Goal: Information Seeking & Learning: Learn about a topic

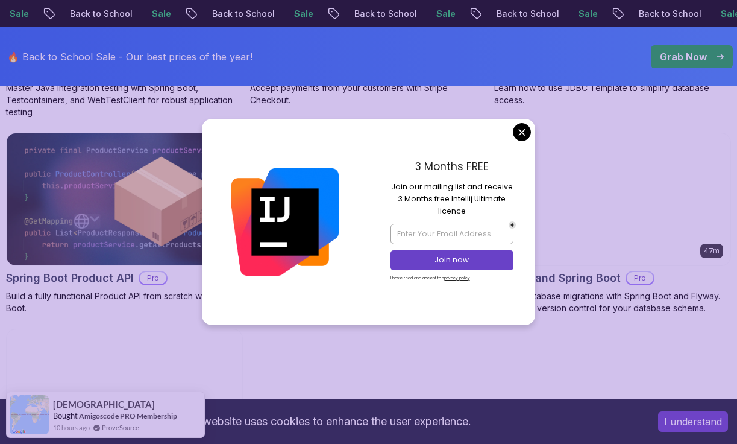
scroll to position [977, 0]
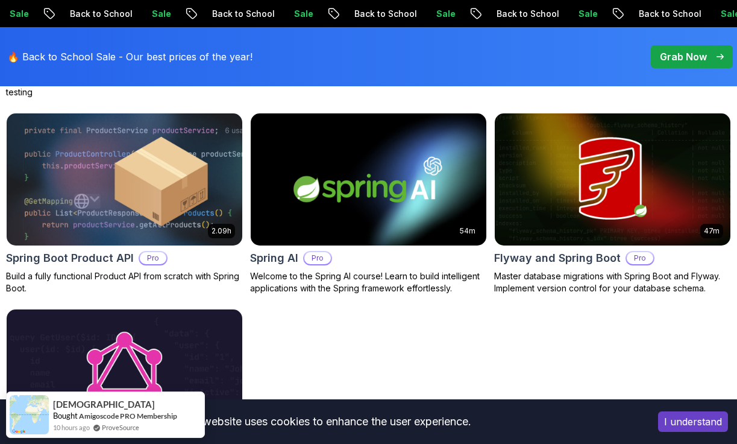
click at [523, 128] on body "Sale Back to School Sale Back to School Sale Back to School Sale Back to School…" at bounding box center [368, 163] width 737 height 2280
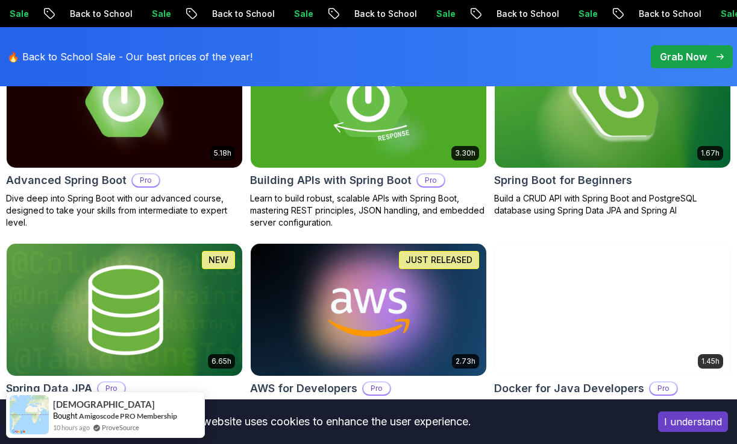
scroll to position [429, 0]
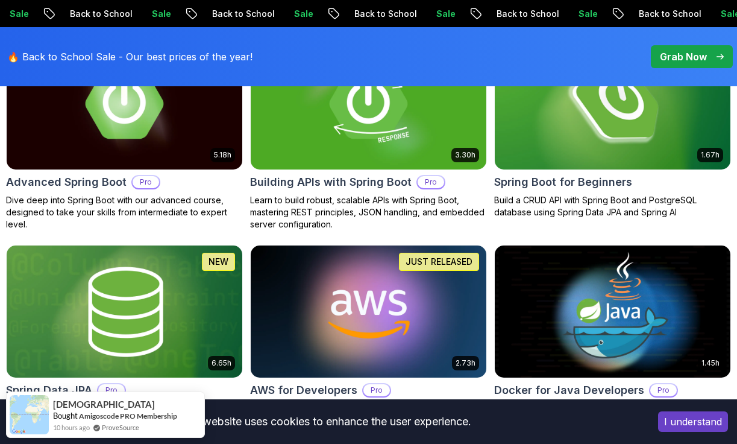
click at [657, 118] on img at bounding box center [613, 103] width 248 height 139
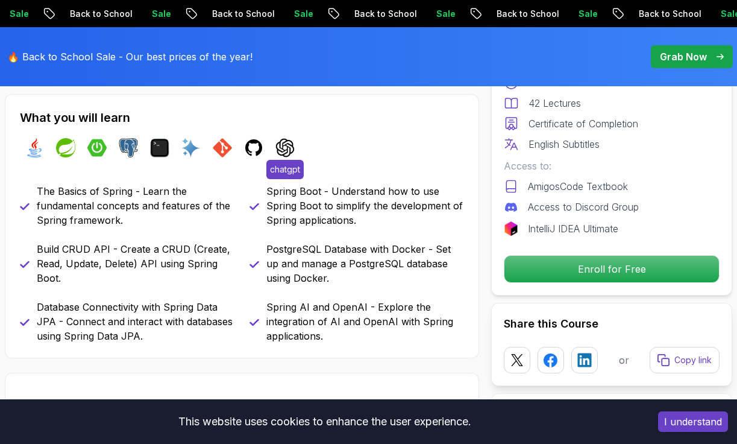
scroll to position [454, 0]
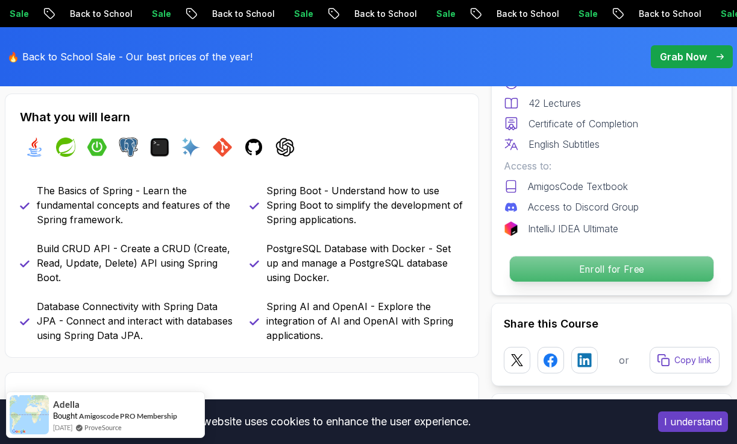
click at [544, 257] on p "Enroll for Free" at bounding box center [612, 268] width 204 height 25
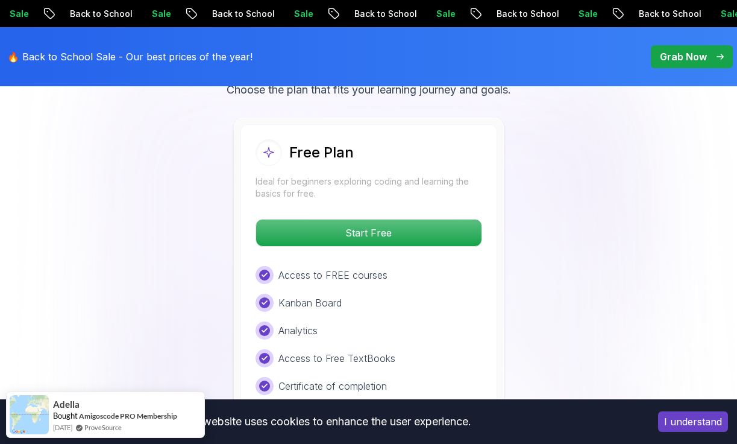
scroll to position [2614, 0]
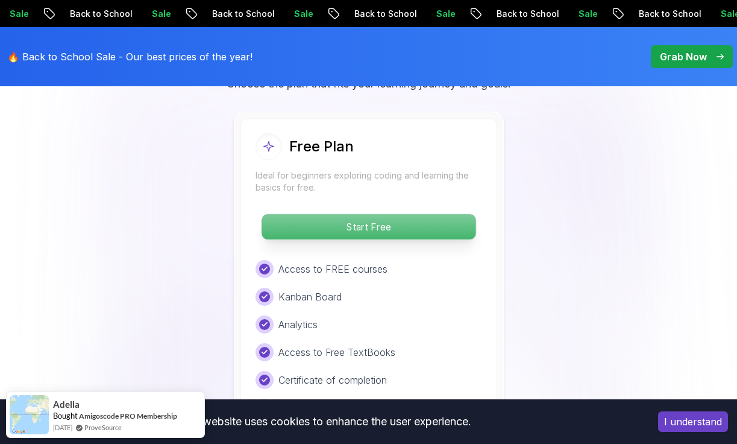
click at [421, 225] on p "Start Free" at bounding box center [369, 226] width 214 height 25
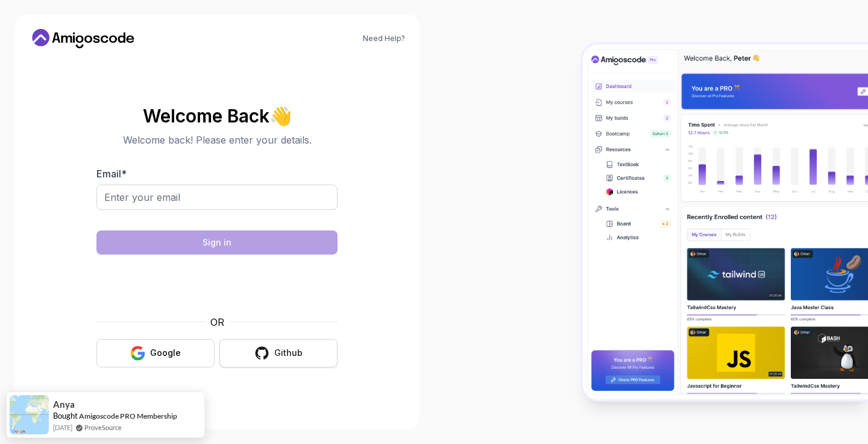
click at [257, 353] on icon "button" at bounding box center [262, 352] width 13 height 13
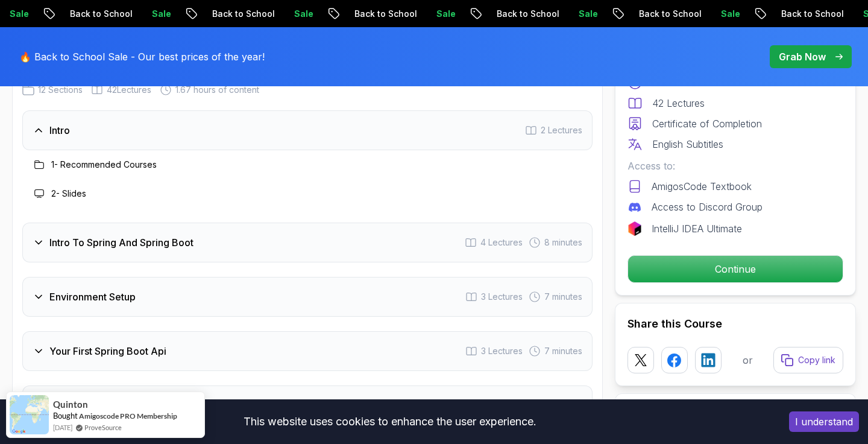
scroll to position [1572, 0]
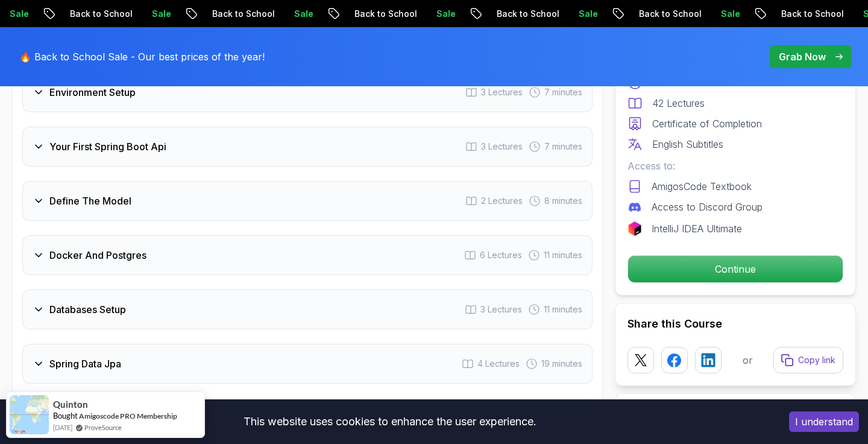
click at [136, 137] on div "Your First Spring Boot Api 3 Lectures 7 minutes" at bounding box center [307, 147] width 570 height 40
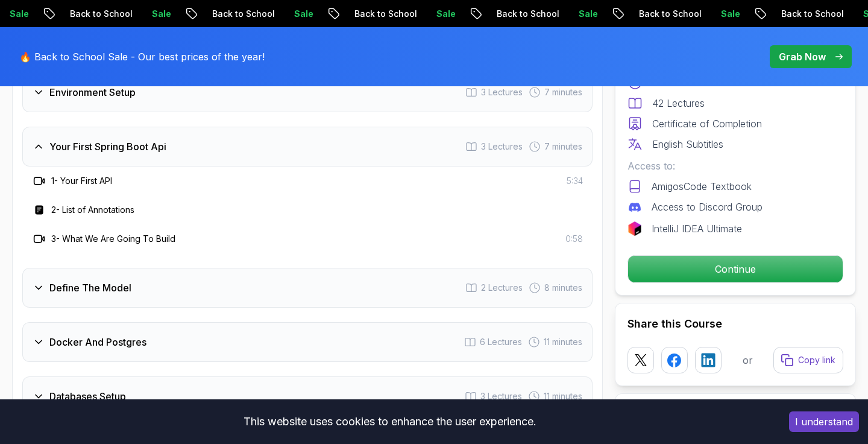
click at [117, 127] on div "Your First Spring Boot Api 3 Lectures 7 minutes" at bounding box center [307, 147] width 570 height 40
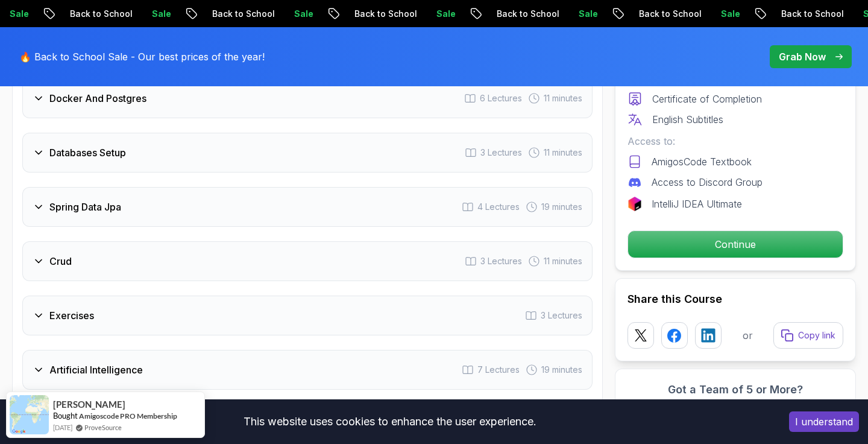
scroll to position [1860, 0]
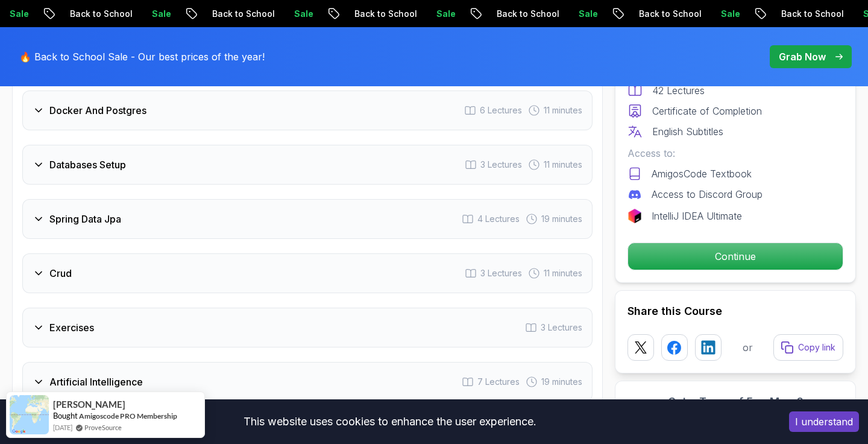
click at [168, 199] on div "Spring Data Jpa 4 Lectures 19 minutes" at bounding box center [307, 219] width 570 height 40
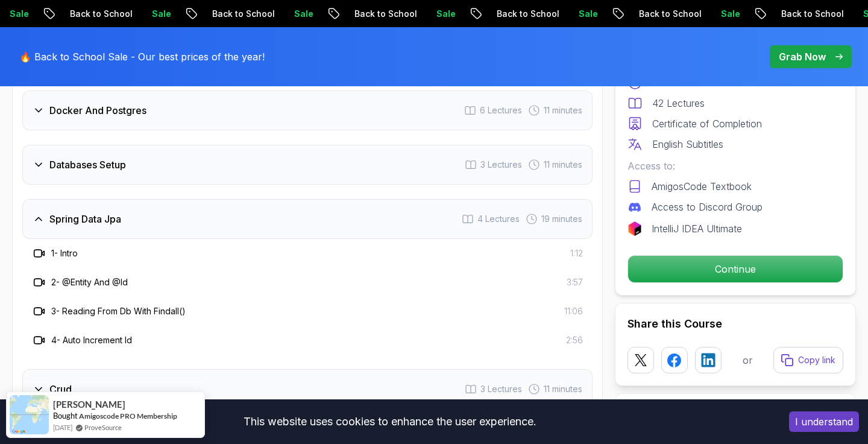
click at [168, 199] on div "Spring Data Jpa 4 Lectures 19 minutes" at bounding box center [307, 219] width 570 height 40
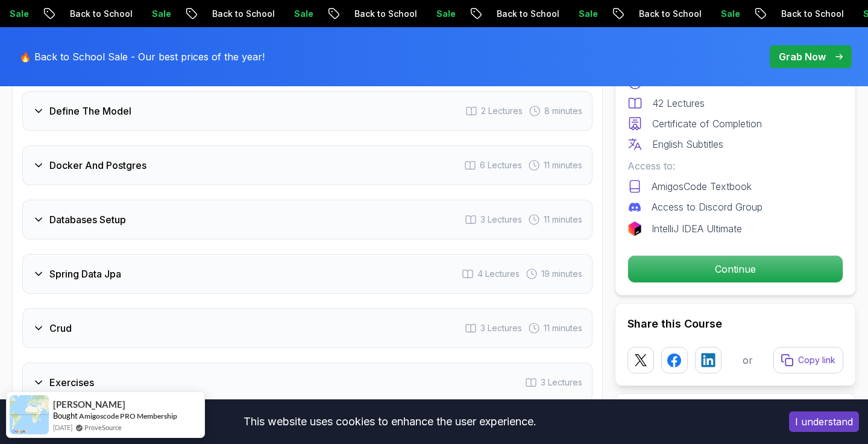
scroll to position [1795, 0]
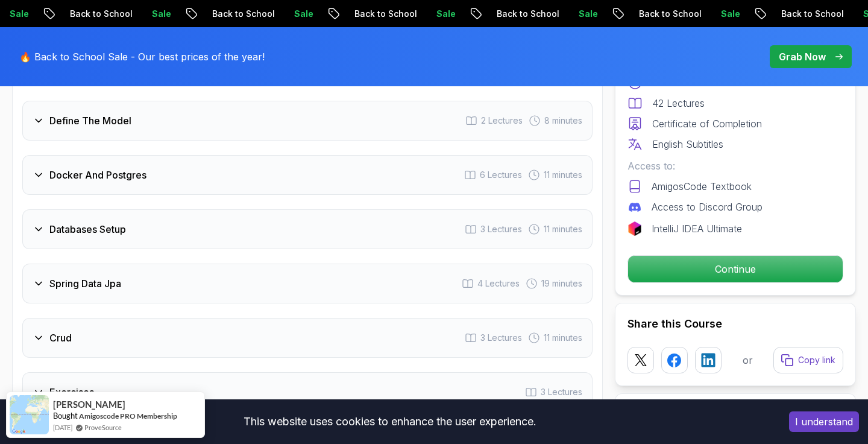
click at [157, 221] on div "Databases Setup 3 Lectures 11 minutes" at bounding box center [307, 229] width 570 height 40
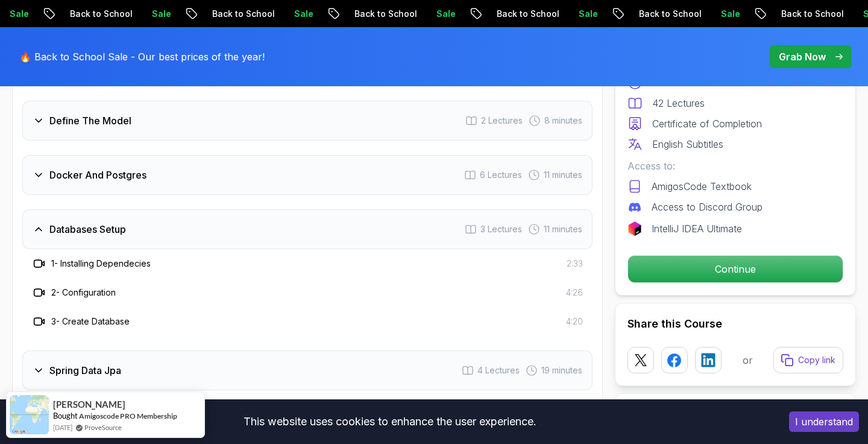
scroll to position [1812, 0]
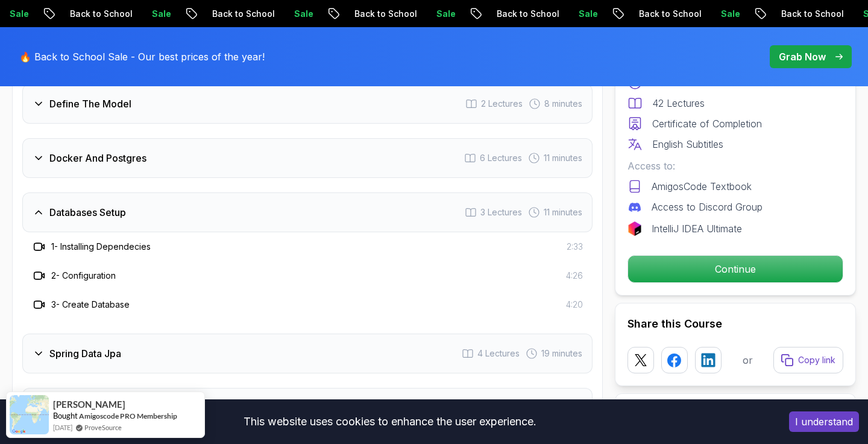
click at [103, 298] on h3 "3 - Create Database" at bounding box center [90, 304] width 78 height 12
click at [482, 206] on span "3 Lectures" at bounding box center [502, 212] width 42 height 12
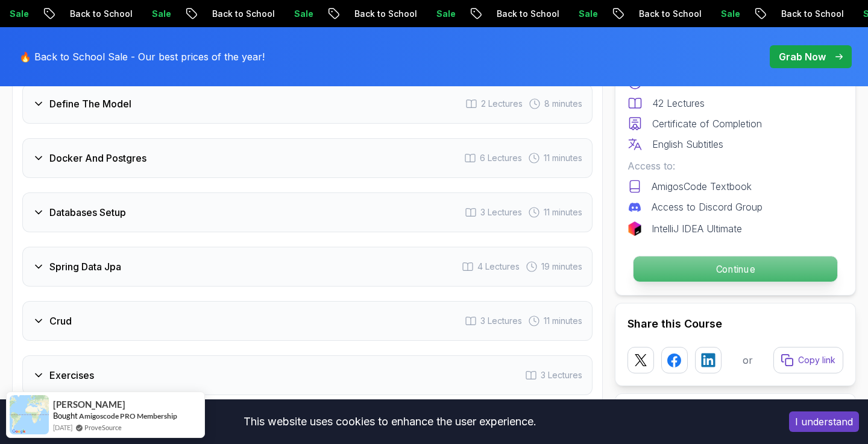
click at [692, 263] on p "Continue" at bounding box center [736, 268] width 204 height 25
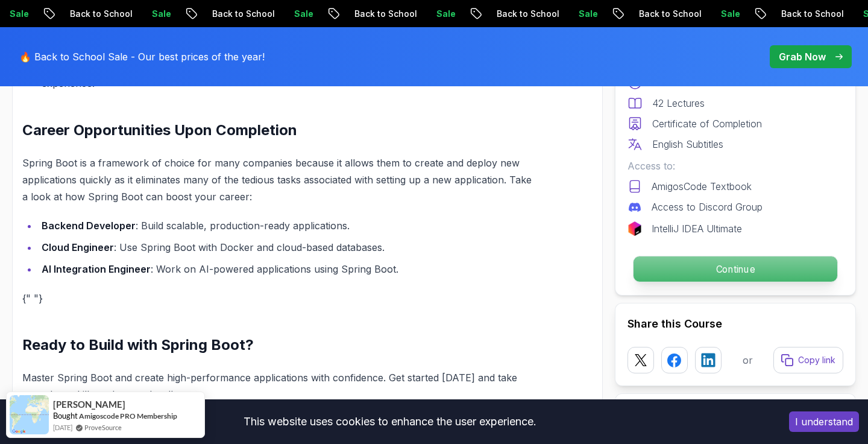
scroll to position [1191, 0]
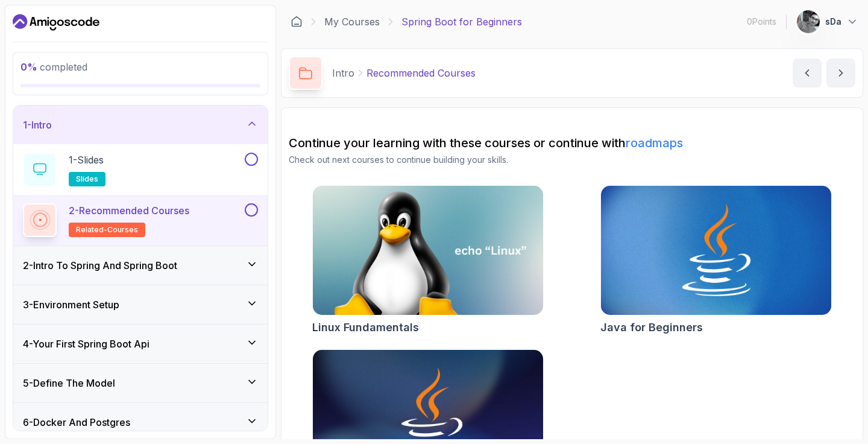
click at [200, 127] on div "1 - Intro" at bounding box center [140, 125] width 235 height 14
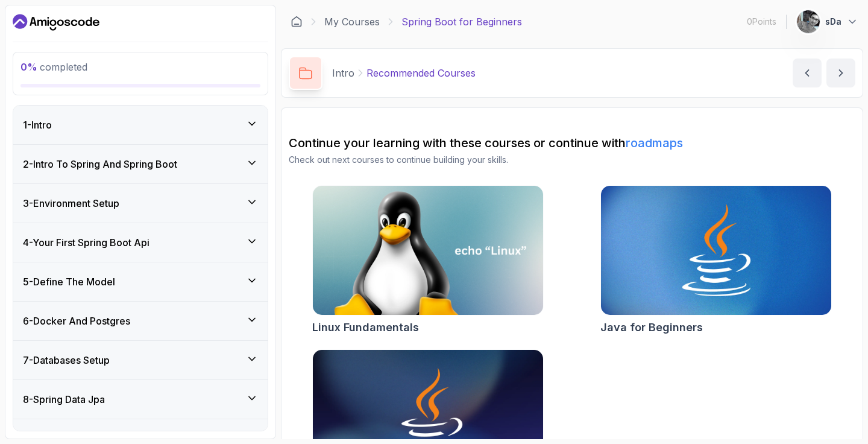
click at [142, 324] on div "6 - Docker And Postgres" at bounding box center [140, 321] width 235 height 14
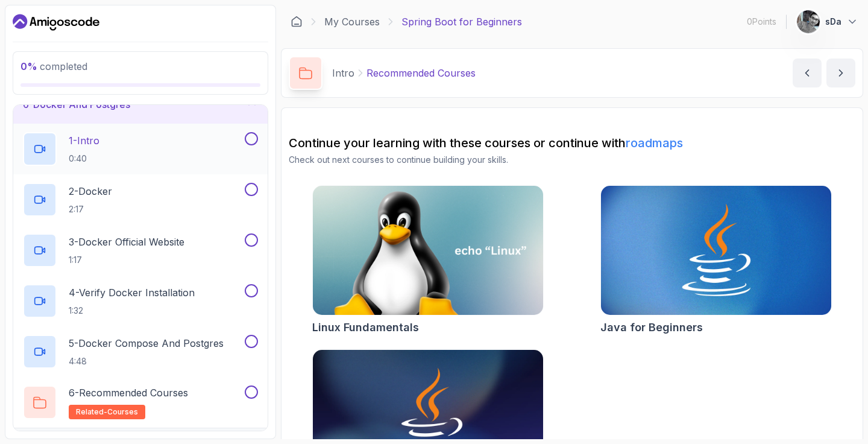
scroll to position [236, 0]
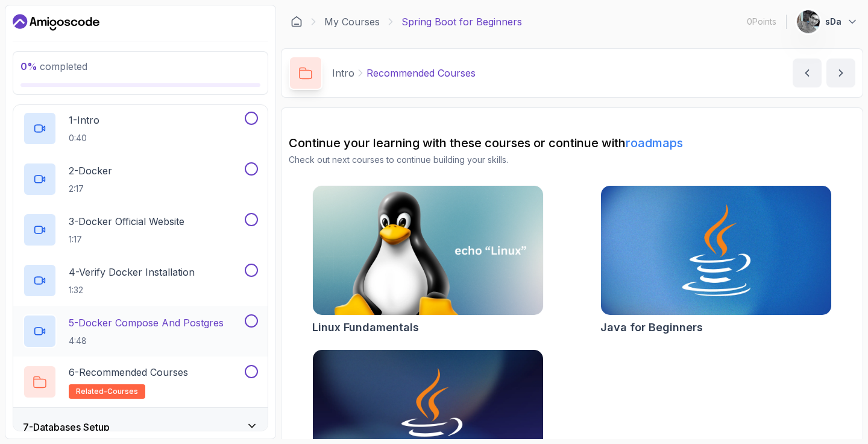
click at [248, 323] on button at bounding box center [251, 320] width 13 height 13
click at [39, 330] on icon at bounding box center [40, 331] width 12 height 12
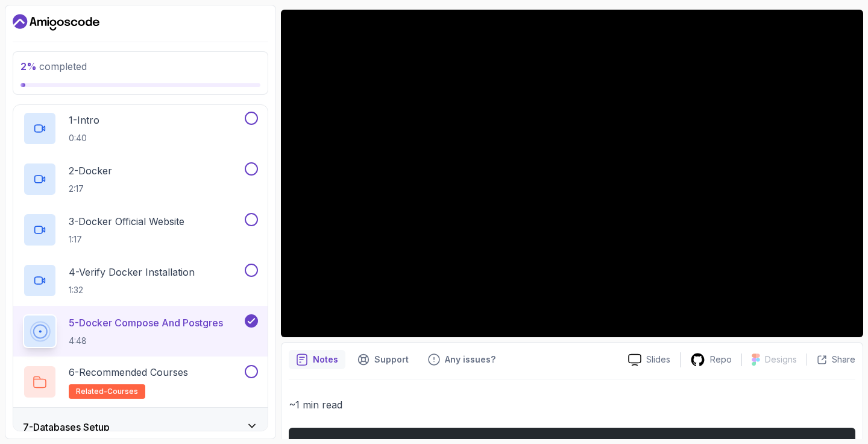
scroll to position [88, 0]
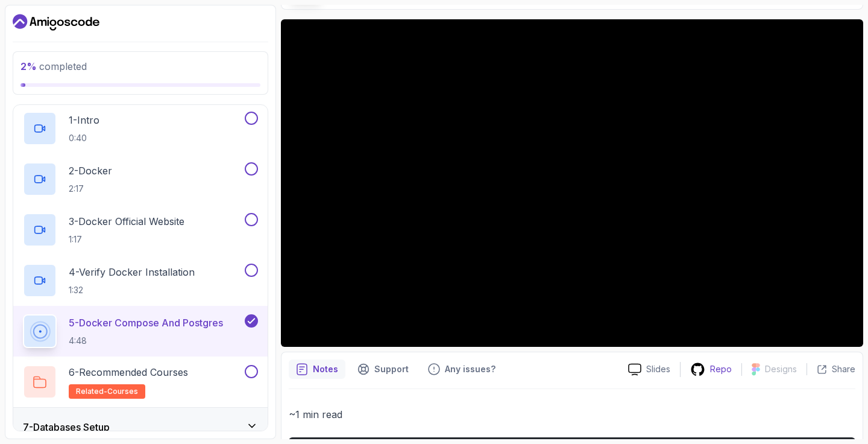
click at [717, 373] on p "Repo" at bounding box center [721, 369] width 22 height 12
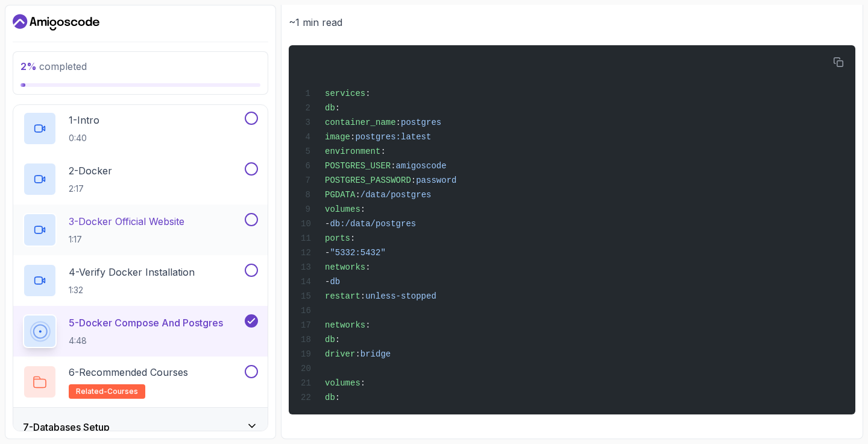
scroll to position [0, 0]
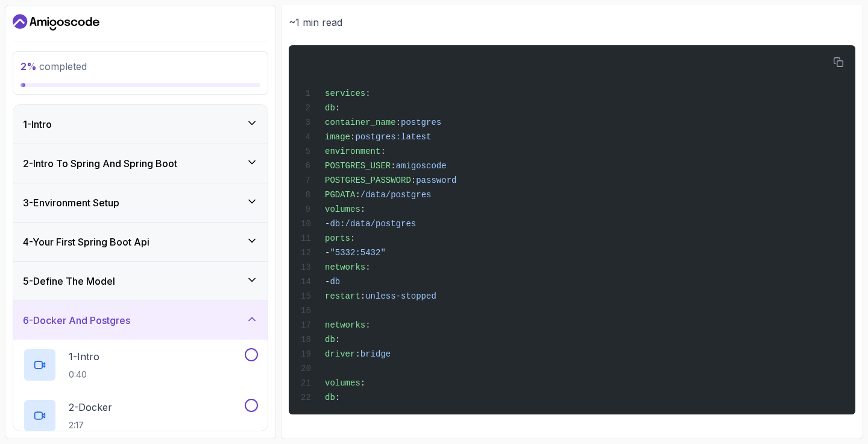
click at [90, 161] on h3 "2 - Intro To Spring And Spring Boot" at bounding box center [100, 163] width 154 height 14
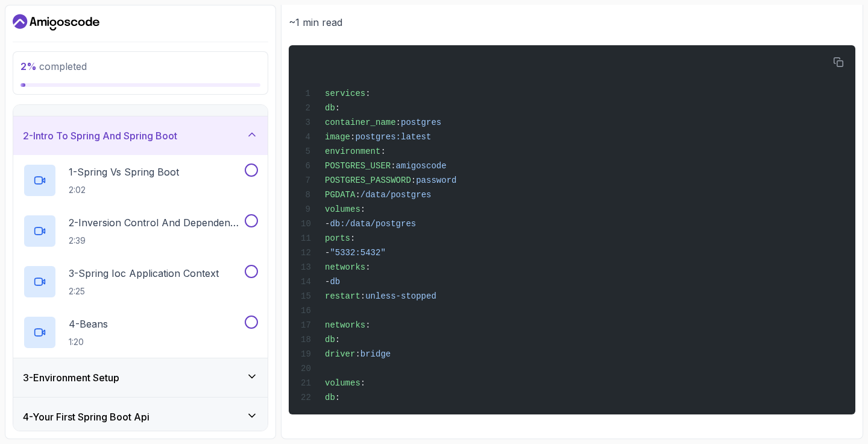
scroll to position [34, 0]
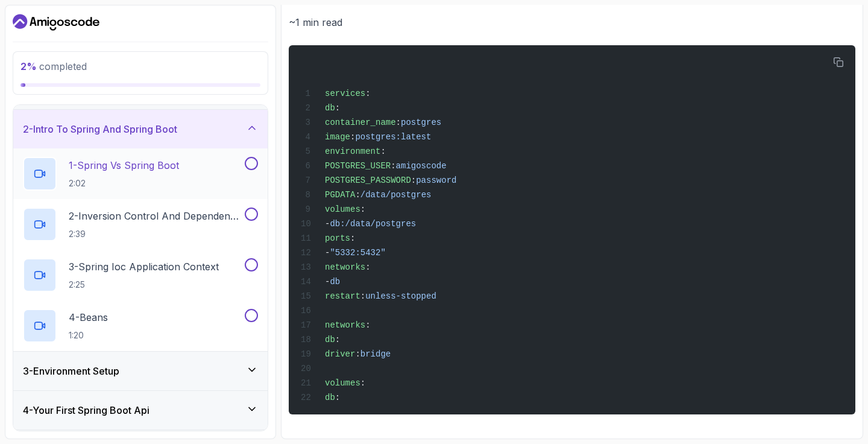
click at [46, 171] on div at bounding box center [40, 174] width 34 height 34
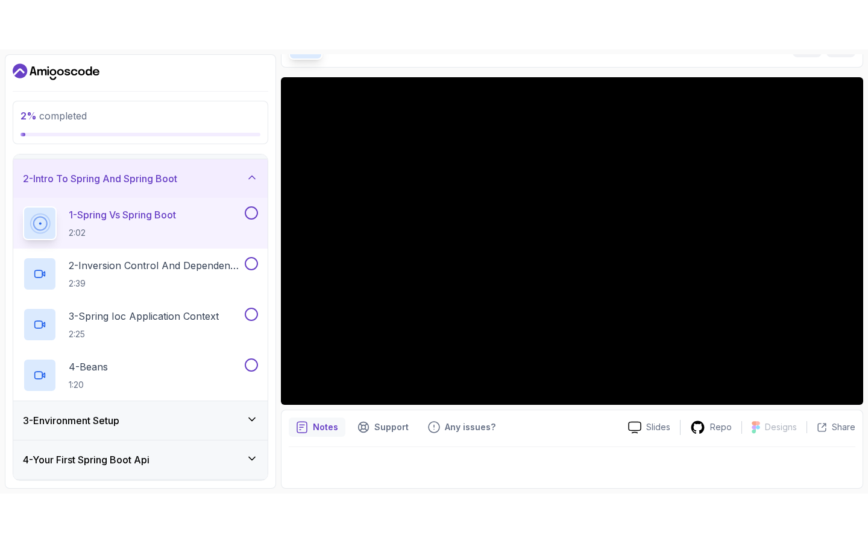
scroll to position [80, 0]
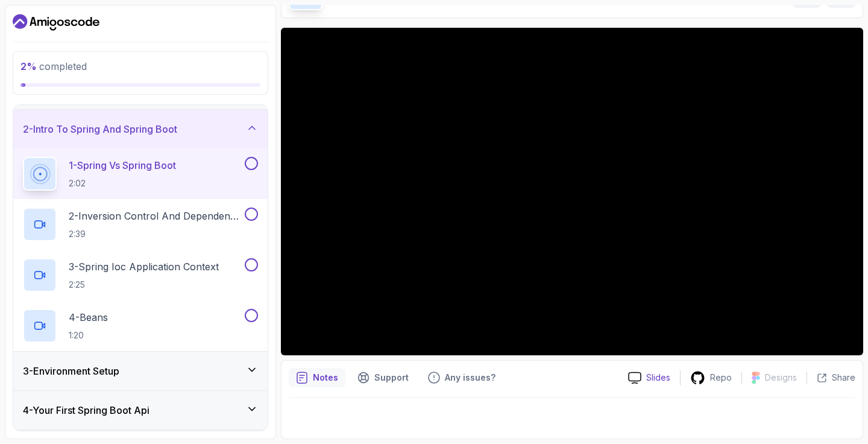
click at [651, 376] on p "Slides" at bounding box center [658, 377] width 24 height 12
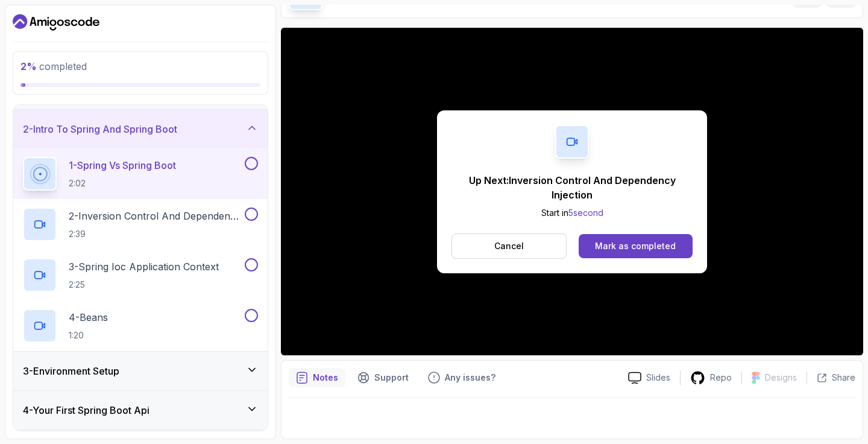
click at [572, 148] on div at bounding box center [572, 142] width 34 height 34
click at [571, 138] on icon at bounding box center [572, 142] width 12 height 12
click at [44, 221] on icon at bounding box center [40, 224] width 12 height 12
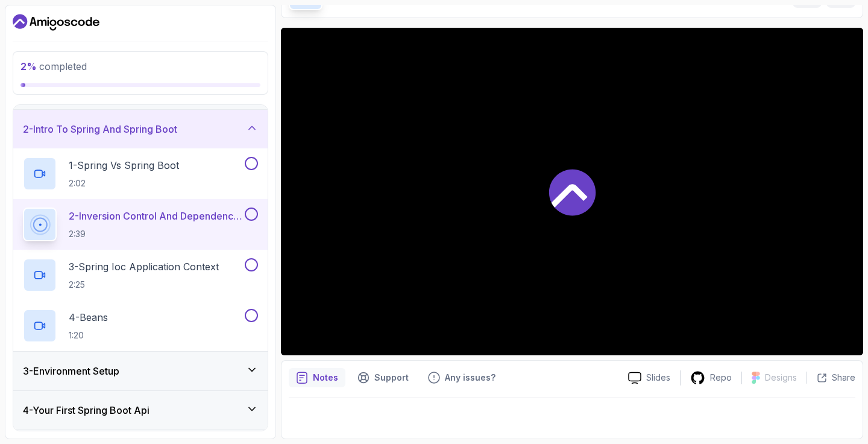
click at [39, 226] on icon at bounding box center [39, 224] width 17 height 17
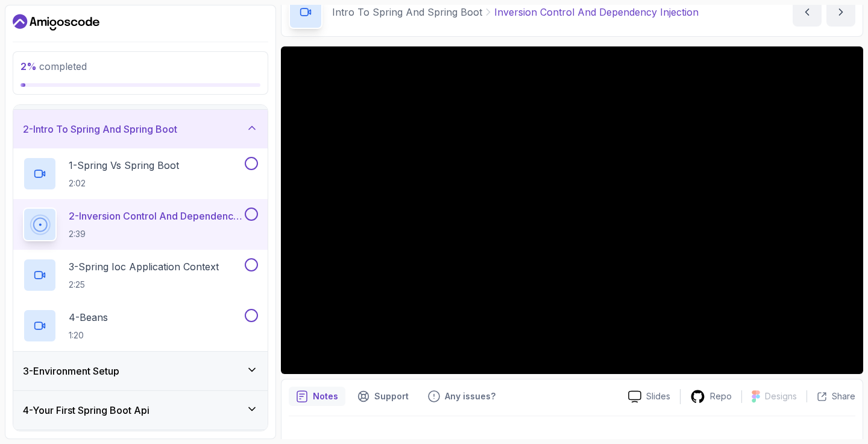
scroll to position [80, 0]
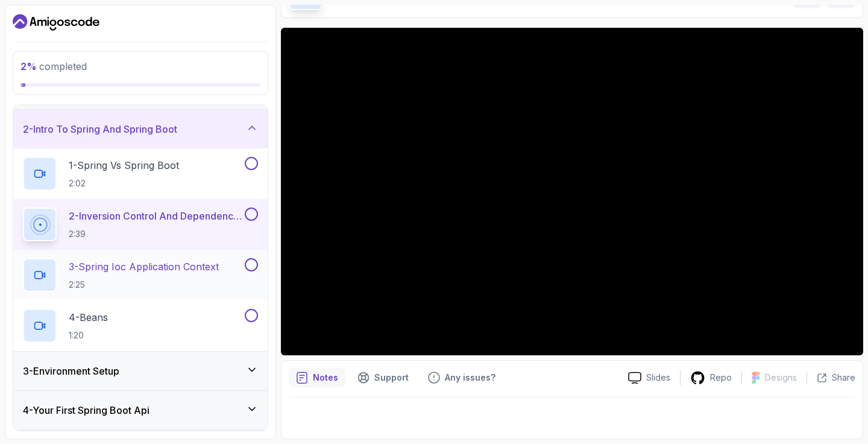
click at [152, 271] on p "3 - Spring Ioc Application Context" at bounding box center [144, 266] width 150 height 14
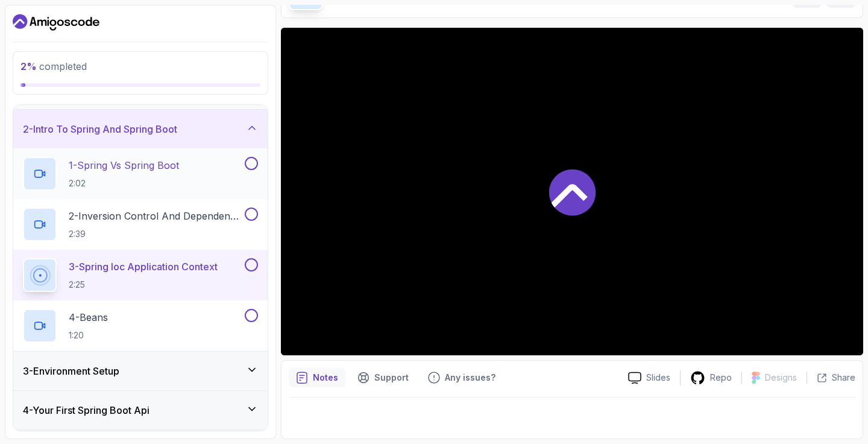
click at [258, 162] on div "1 - Spring Vs Spring Boot 2:02" at bounding box center [140, 173] width 254 height 51
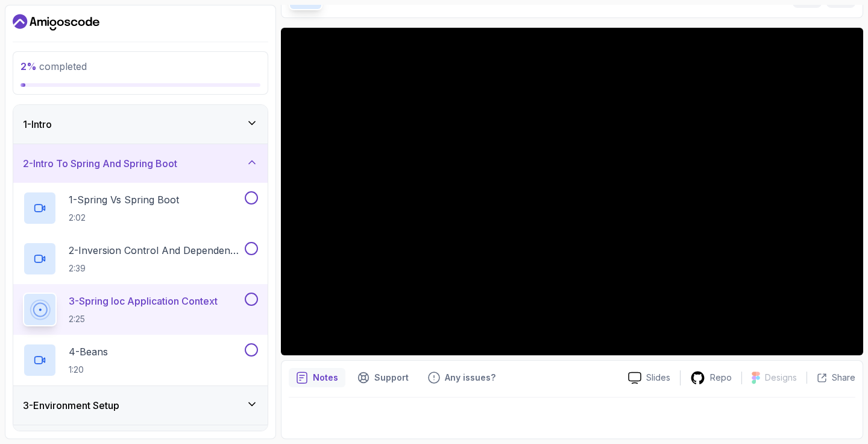
click at [238, 116] on div "1 - Intro" at bounding box center [140, 124] width 254 height 39
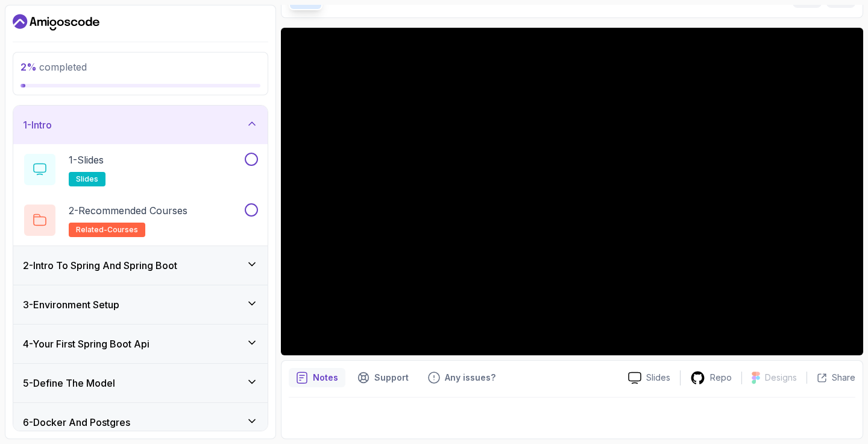
click at [216, 109] on div "1 - Intro" at bounding box center [140, 125] width 254 height 39
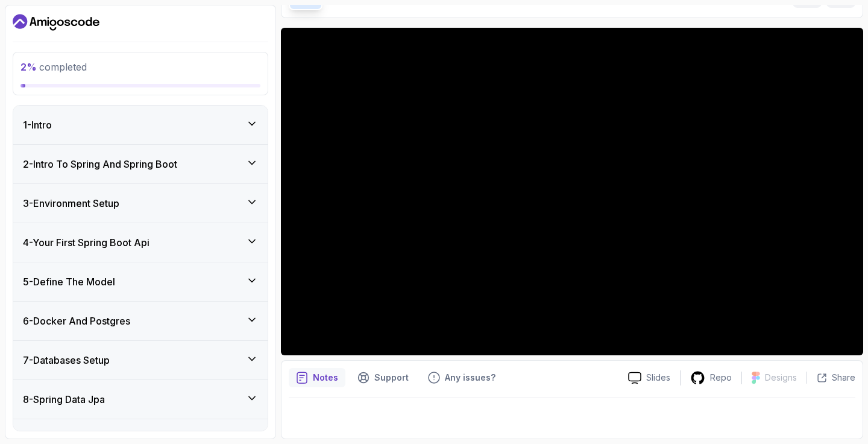
click at [201, 212] on div "3 - Environment Setup" at bounding box center [140, 203] width 254 height 39
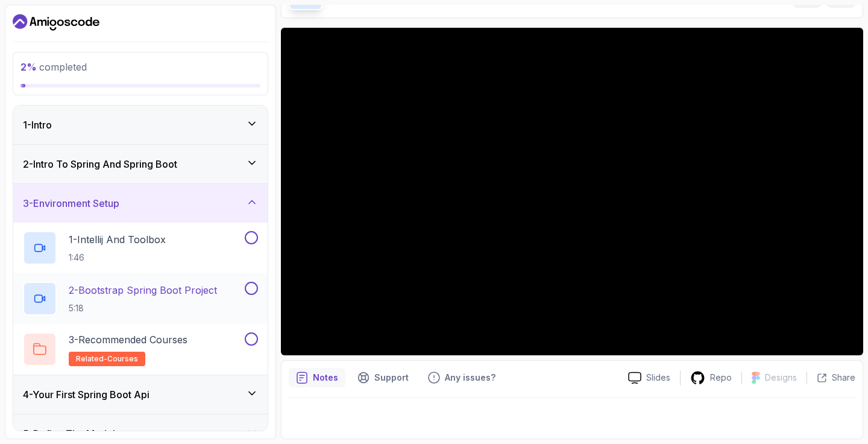
click at [166, 280] on div "2 - Bootstrap Spring Boot Project 5:18" at bounding box center [140, 298] width 254 height 51
click at [47, 297] on div at bounding box center [40, 299] width 34 height 34
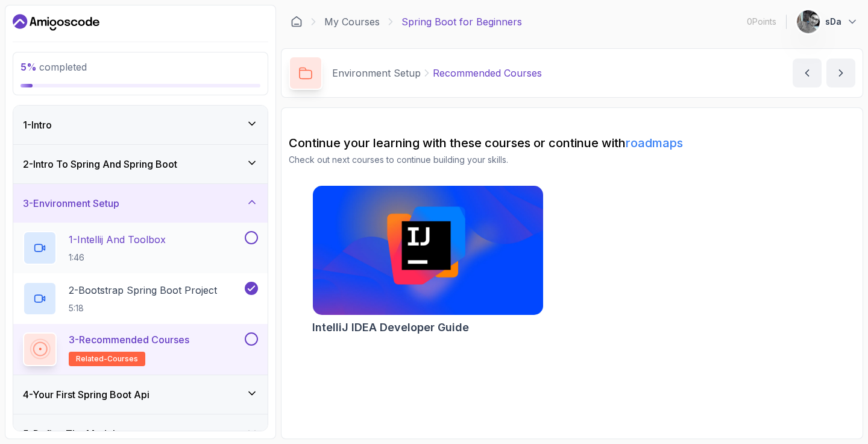
click at [254, 235] on button at bounding box center [251, 237] width 13 height 13
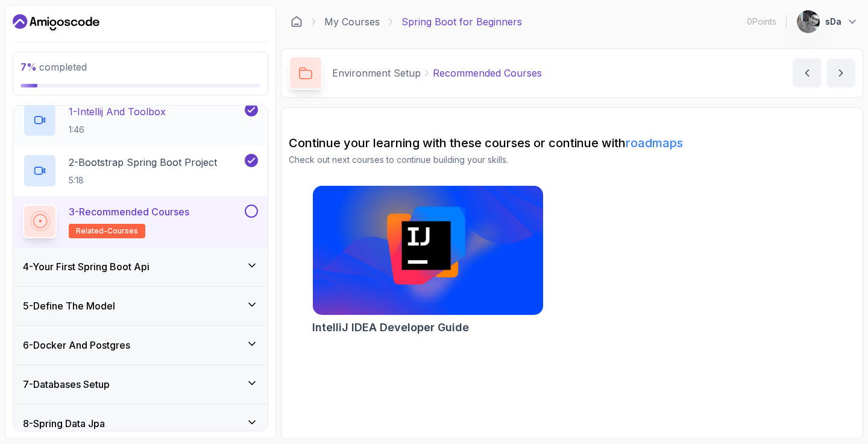
scroll to position [49, 0]
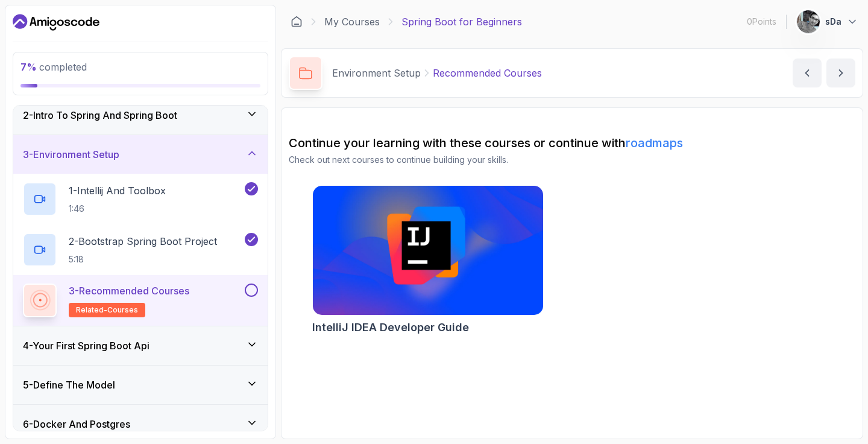
click at [194, 152] on div "3 - Environment Setup" at bounding box center [140, 154] width 235 height 14
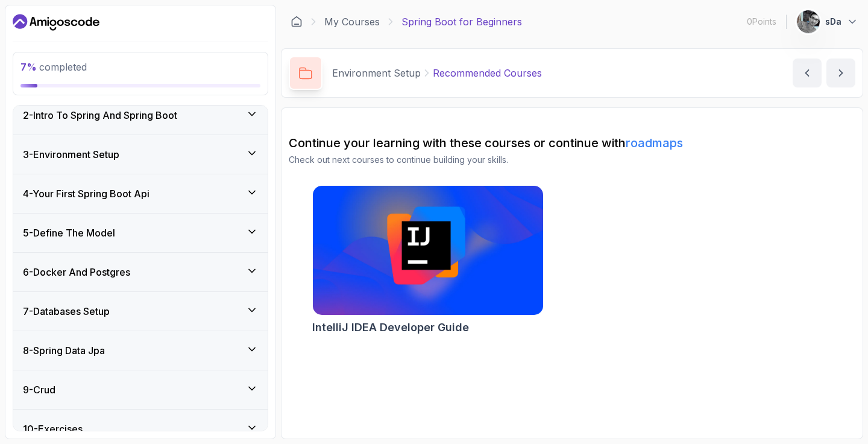
click at [191, 188] on div "4 - Your First Spring Boot Api" at bounding box center [140, 193] width 235 height 14
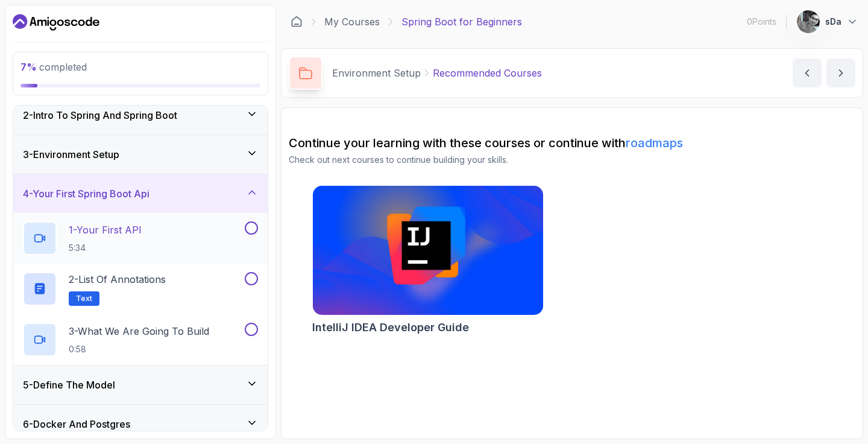
click at [184, 243] on div "1 - Your First API 5:34" at bounding box center [132, 238] width 219 height 34
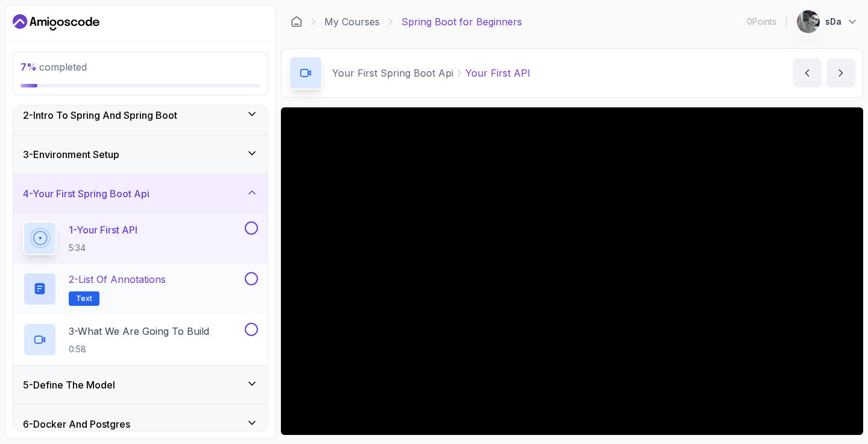
click at [207, 295] on div "2 - List of Annotations Text" at bounding box center [132, 289] width 219 height 34
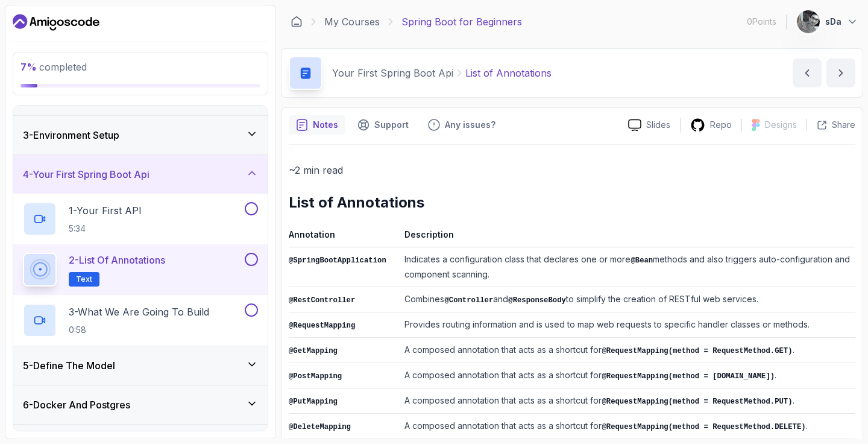
scroll to position [43, 0]
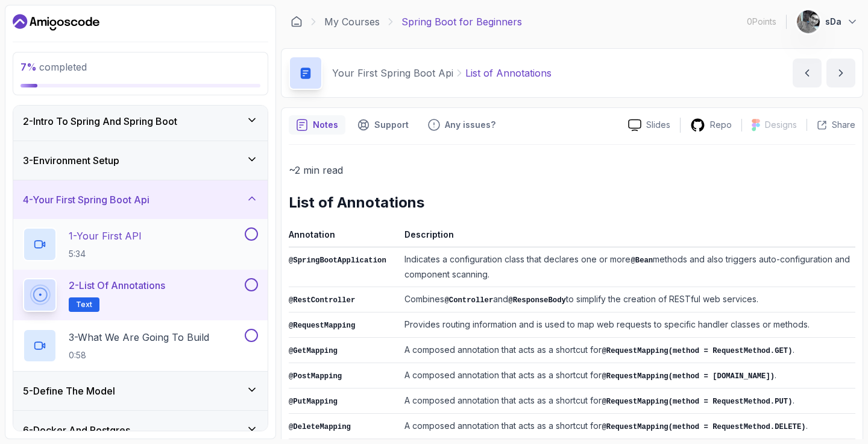
click at [215, 236] on div "1 - Your First API 5:34" at bounding box center [132, 244] width 219 height 34
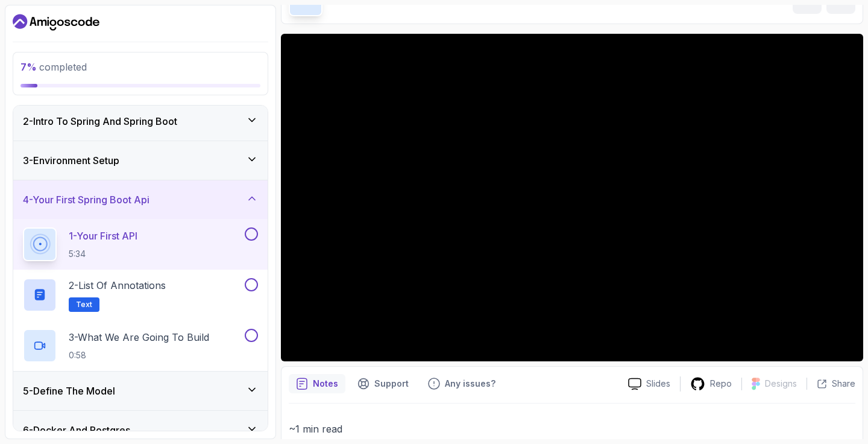
scroll to position [75, 0]
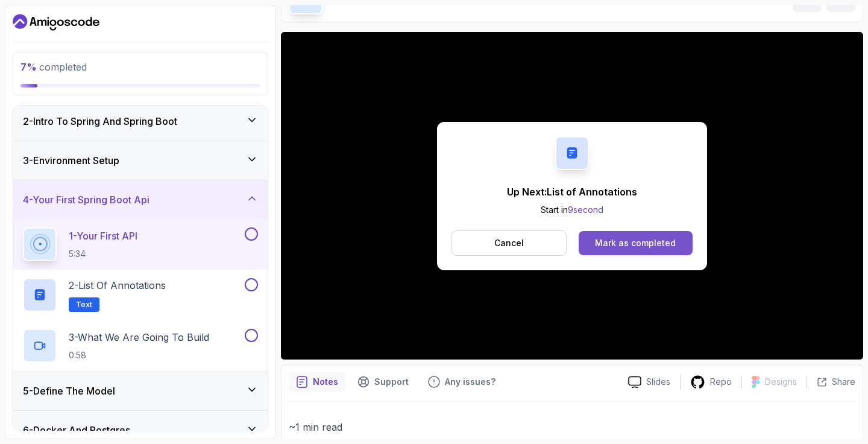
click at [655, 241] on div "Mark as completed" at bounding box center [635, 243] width 81 height 12
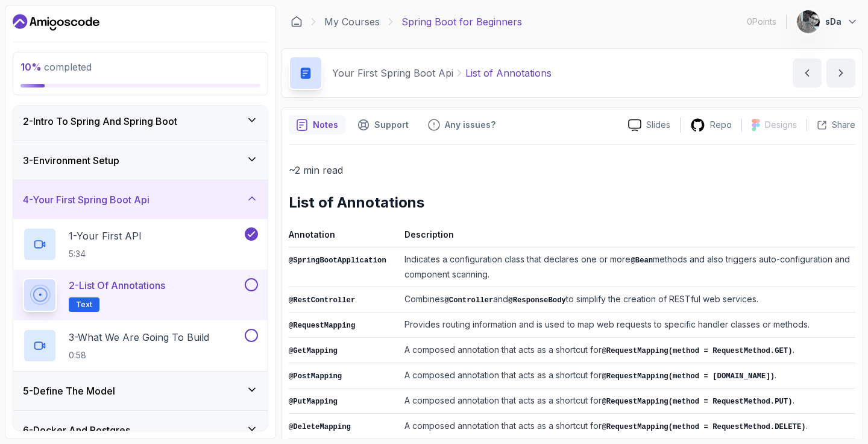
click at [253, 283] on button at bounding box center [251, 284] width 13 height 13
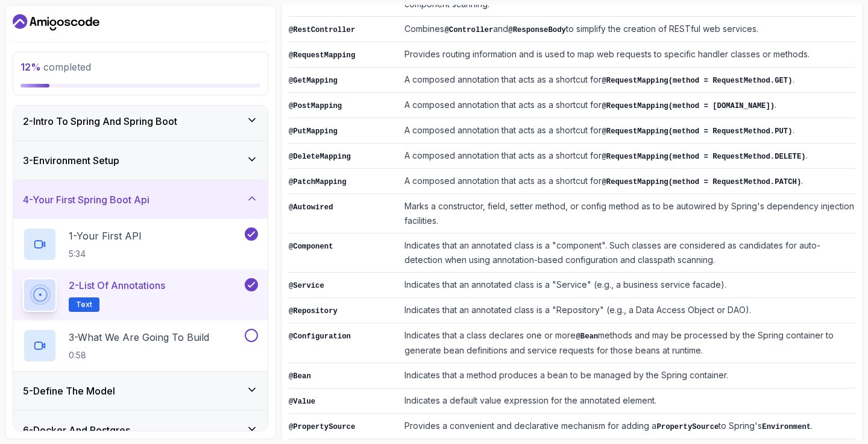
scroll to position [272, 0]
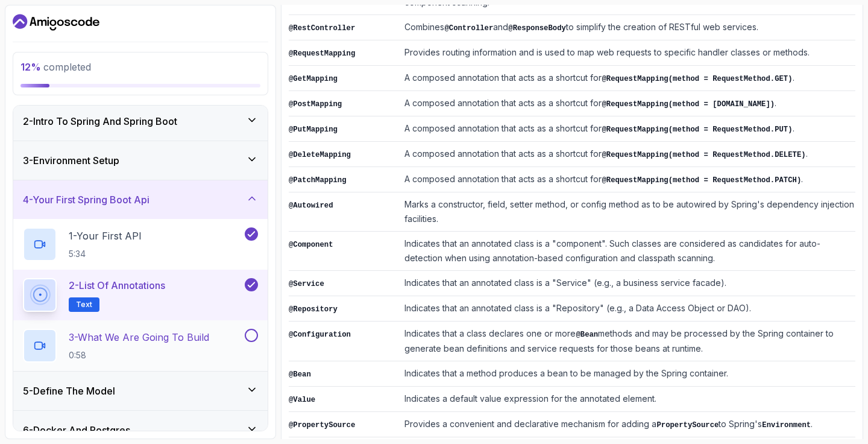
click at [182, 344] on h2 "3 - What We Are Going To Build 0:58" at bounding box center [139, 345] width 140 height 31
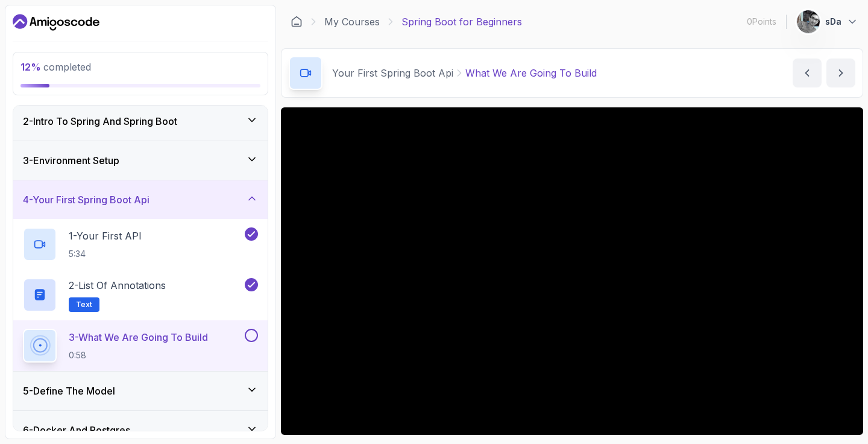
click at [145, 163] on div "3 - Environment Setup" at bounding box center [140, 160] width 235 height 14
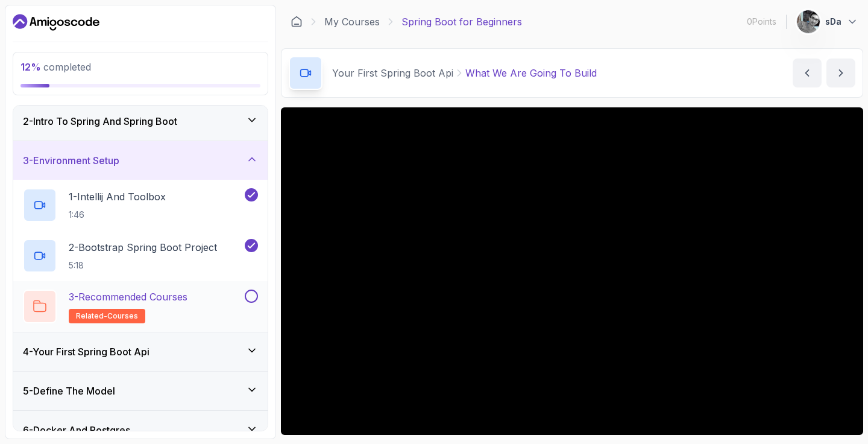
click at [254, 294] on button at bounding box center [251, 295] width 13 height 13
click at [203, 160] on div "3 - Environment Setup" at bounding box center [140, 160] width 235 height 14
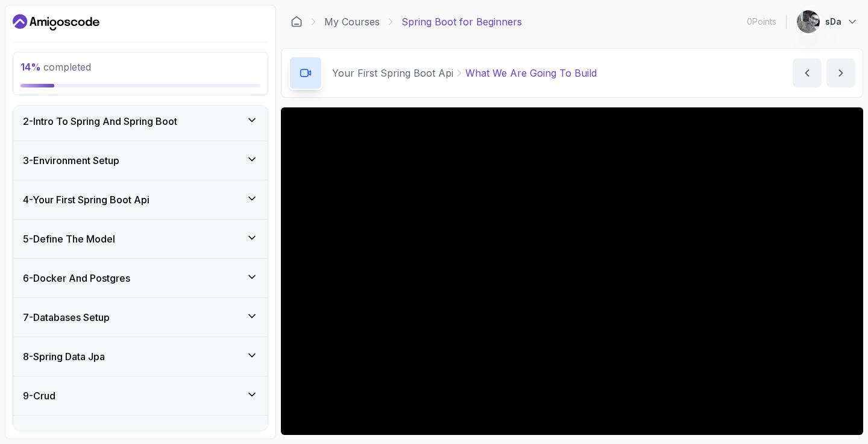
click at [192, 117] on div "2 - Intro To Spring And Spring Boot" at bounding box center [140, 121] width 235 height 14
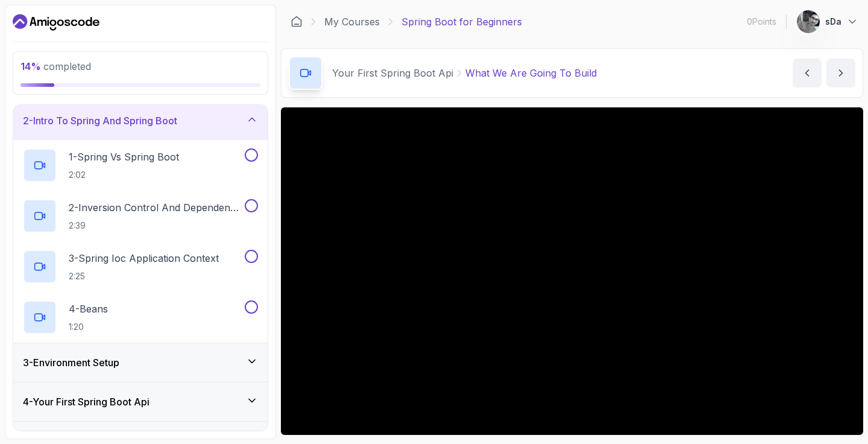
click at [192, 117] on div "2 - Intro To Spring And Spring Boot" at bounding box center [140, 120] width 235 height 14
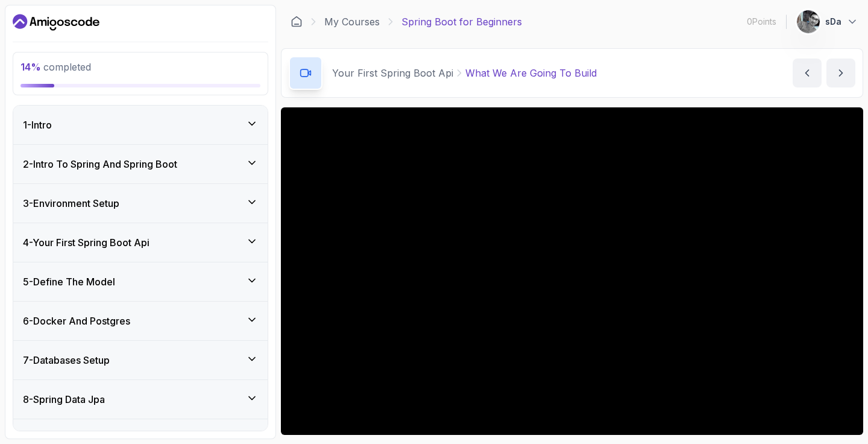
click at [182, 250] on div "4 - Your First Spring Boot Api" at bounding box center [140, 242] width 254 height 39
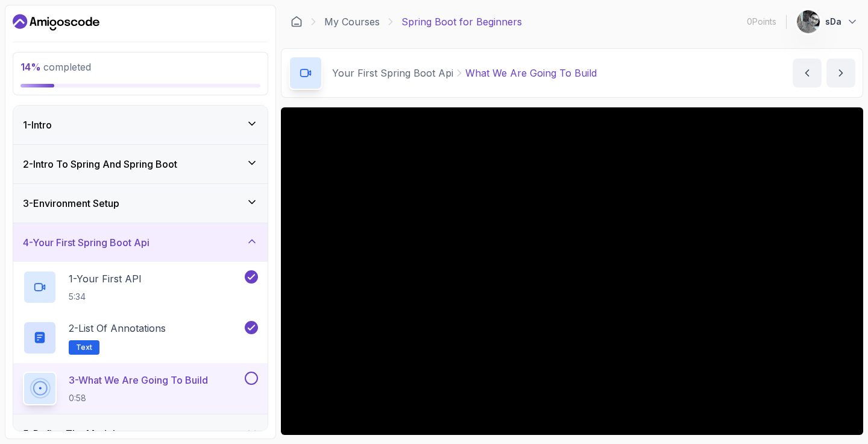
click at [182, 250] on div "4 - Your First Spring Boot Api" at bounding box center [140, 242] width 254 height 39
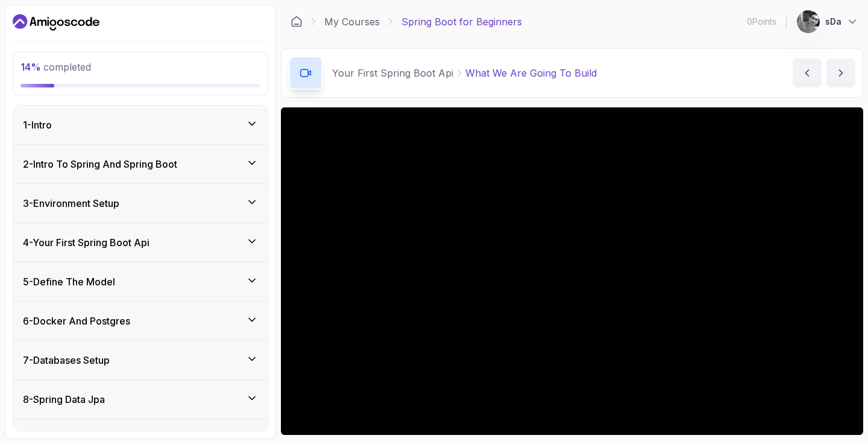
click at [171, 280] on div "5 - Define The Model" at bounding box center [140, 281] width 235 height 14
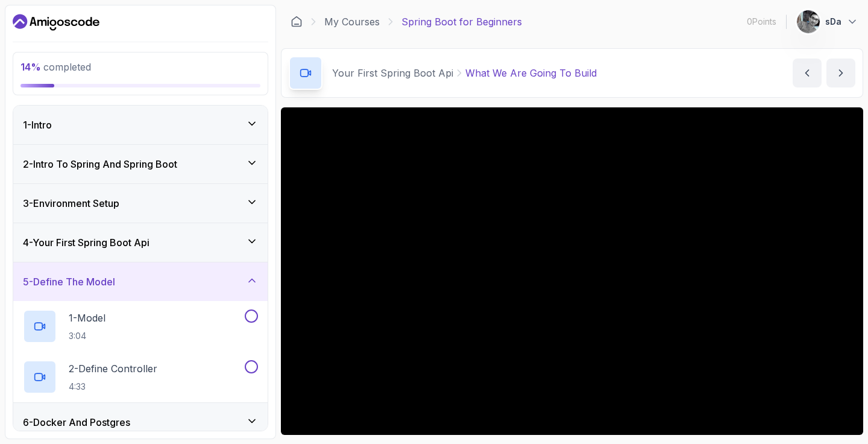
click at [171, 280] on div "5 - Define The Model" at bounding box center [140, 281] width 235 height 14
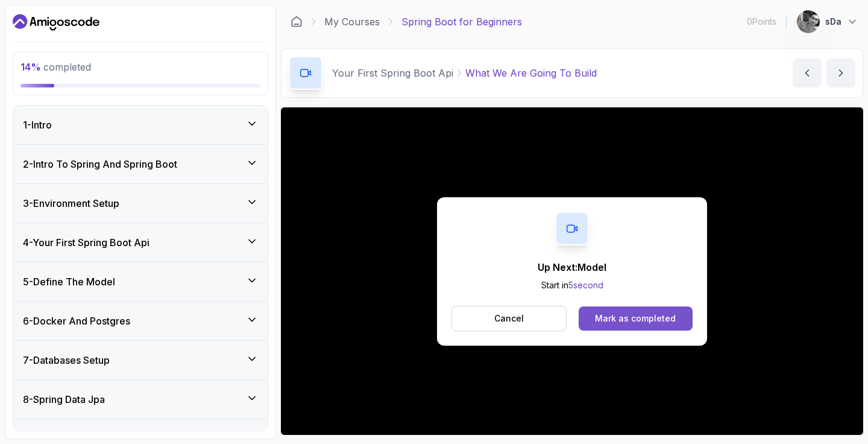
click at [666, 312] on div "Mark as completed" at bounding box center [635, 318] width 81 height 12
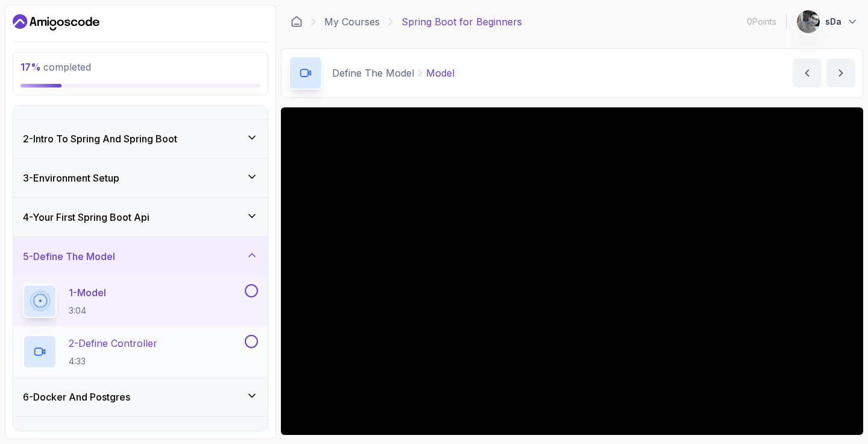
scroll to position [28, 0]
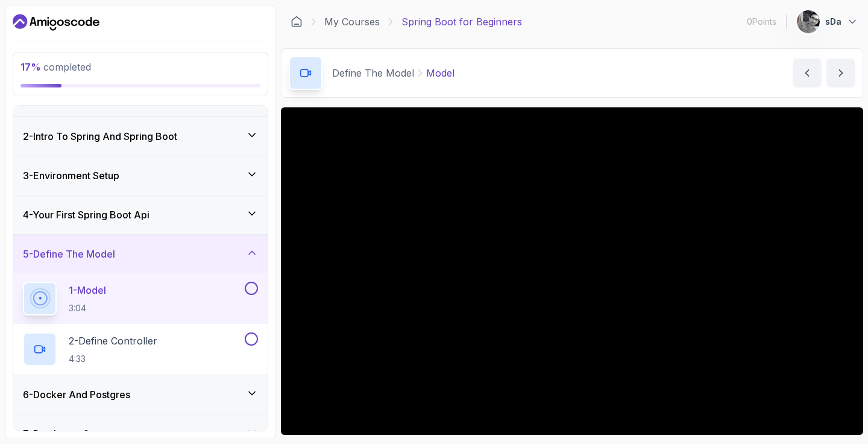
click at [250, 286] on button at bounding box center [251, 288] width 13 height 13
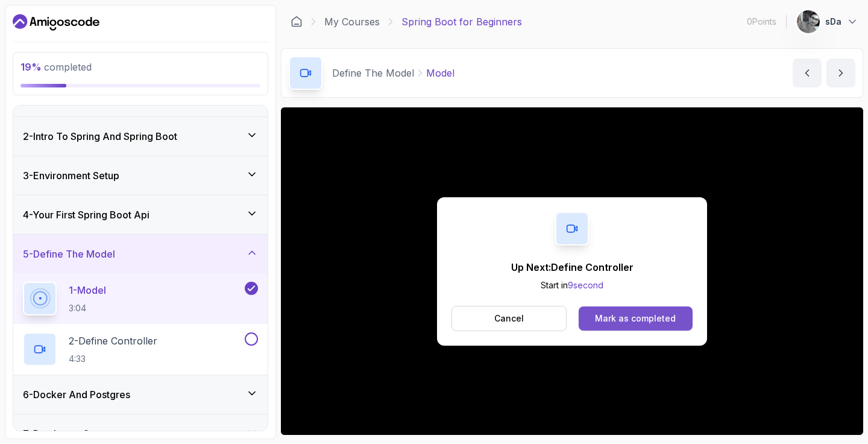
click at [644, 321] on div "Mark as completed" at bounding box center [635, 318] width 81 height 12
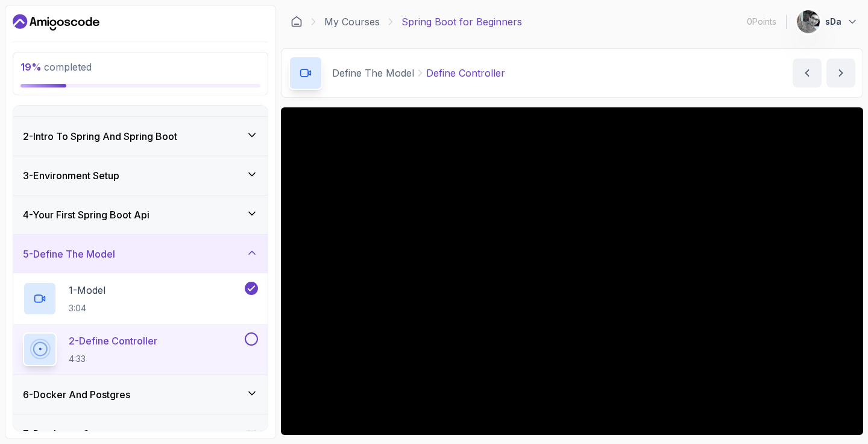
click at [250, 339] on button at bounding box center [251, 338] width 13 height 13
click at [250, 339] on icon at bounding box center [251, 339] width 11 height 12
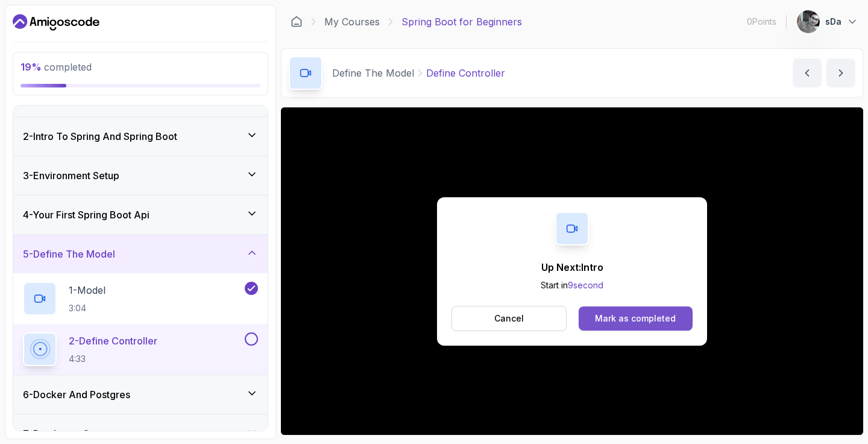
click at [634, 316] on div "Mark as completed" at bounding box center [635, 318] width 81 height 12
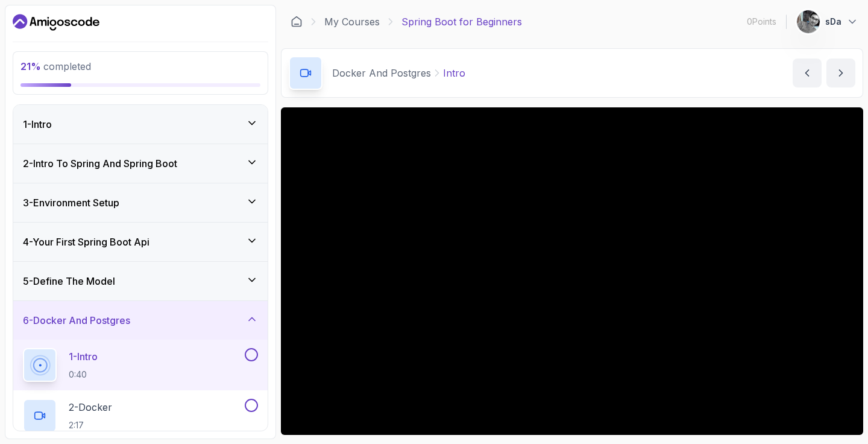
click at [212, 285] on div "5 - Define The Model" at bounding box center [140, 281] width 235 height 14
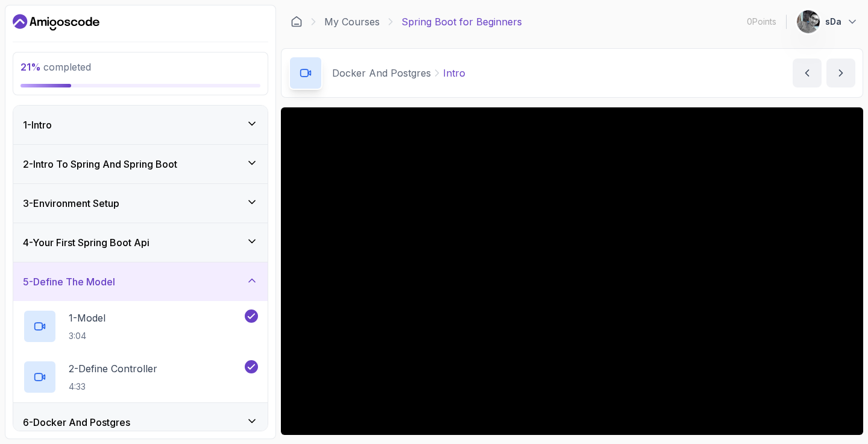
click at [212, 285] on div "5 - Define The Model" at bounding box center [140, 281] width 235 height 14
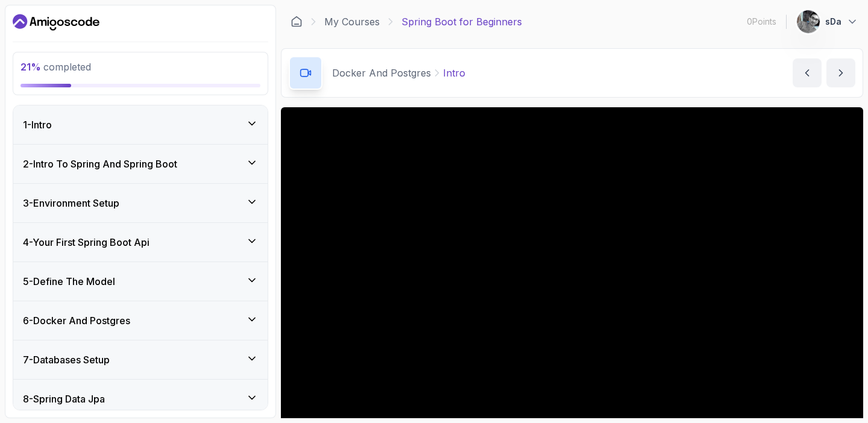
click at [53, 22] on icon "Dashboard" at bounding box center [56, 22] width 87 height 19
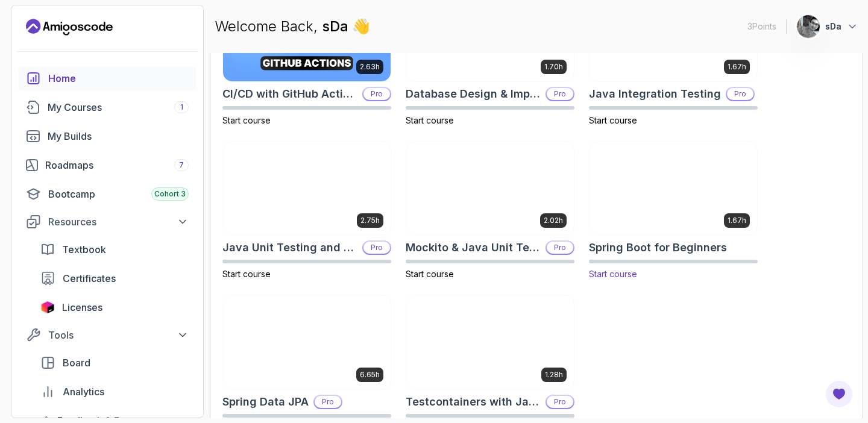
scroll to position [481, 0]
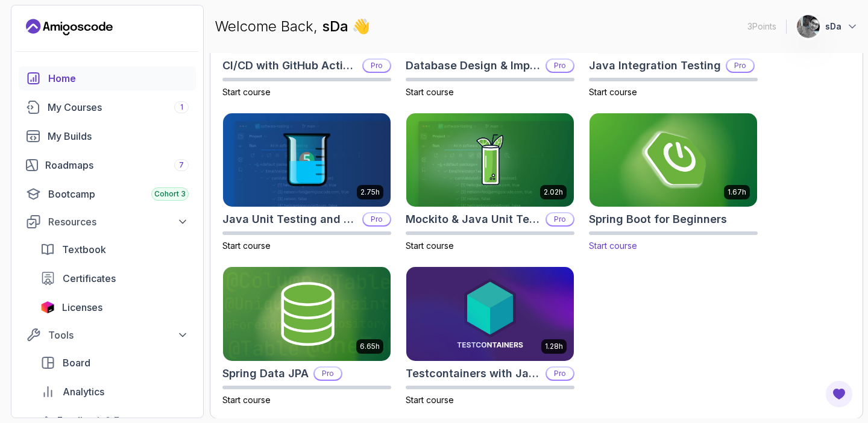
click at [698, 166] on img at bounding box center [673, 160] width 176 height 98
